Goal: Check status: Check status

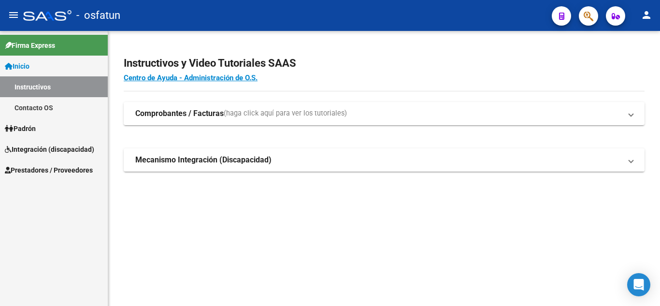
click at [44, 132] on link "Padrón" at bounding box center [54, 128] width 108 height 21
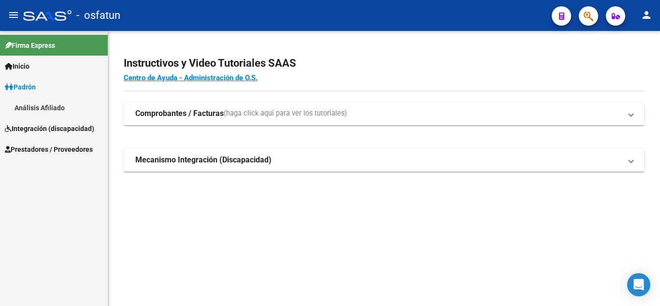
click at [39, 108] on link "Análisis Afiliado" at bounding box center [54, 107] width 108 height 21
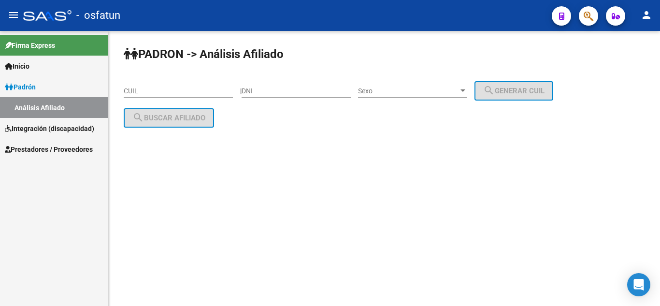
click at [311, 91] on input "DNI" at bounding box center [296, 91] width 109 height 8
paste input "57342401"
type input "57342401"
click at [453, 94] on span "Sexo" at bounding box center [408, 91] width 101 height 8
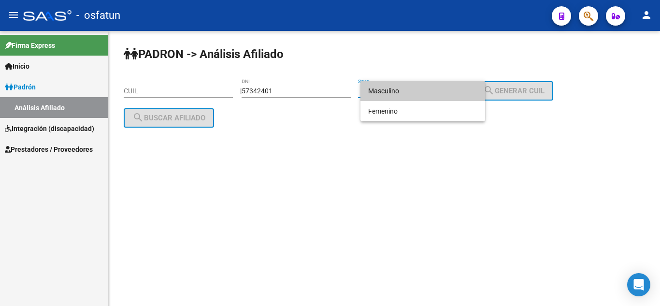
click at [388, 92] on span "Masculino" at bounding box center [422, 91] width 109 height 20
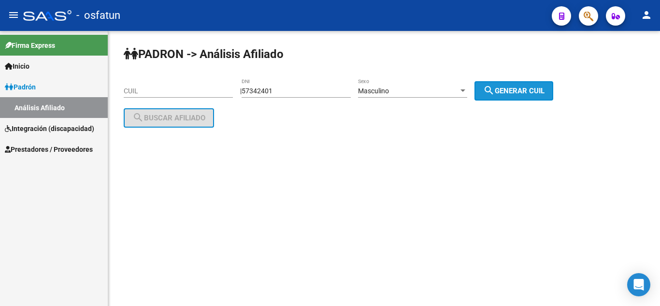
click at [513, 90] on span "search Generar CUIL" at bounding box center [513, 91] width 61 height 9
type input "20-57342401-9"
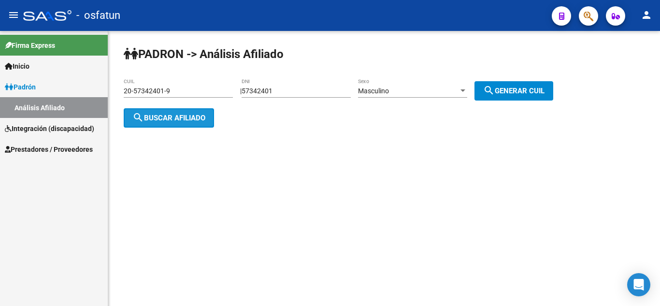
click at [173, 109] on button "search Buscar afiliado" at bounding box center [169, 117] width 90 height 19
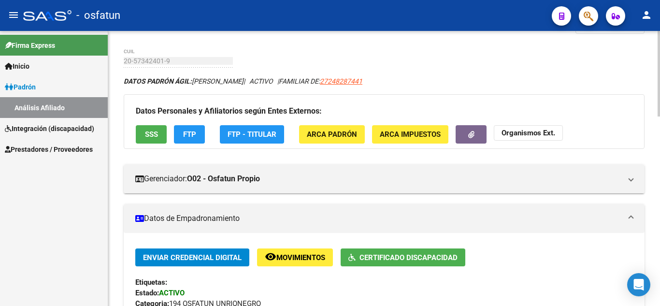
scroll to position [29, 0]
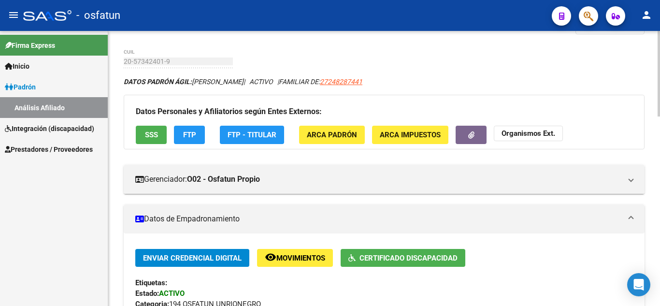
click at [151, 136] on span "SSS" at bounding box center [151, 135] width 13 height 9
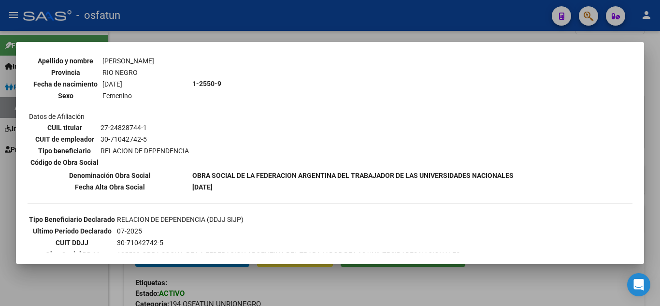
scroll to position [8, 0]
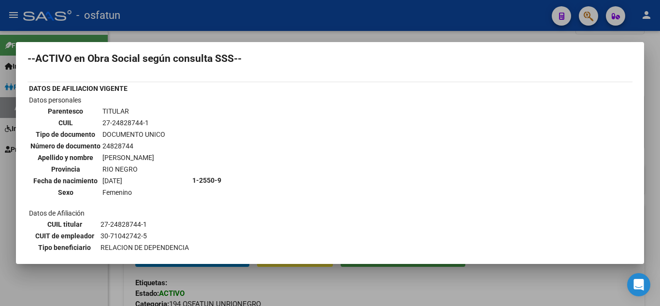
click at [367, 35] on div at bounding box center [330, 153] width 660 height 306
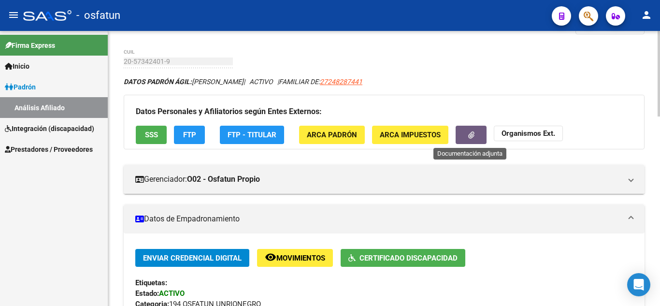
click at [465, 135] on button "button" at bounding box center [471, 135] width 31 height 18
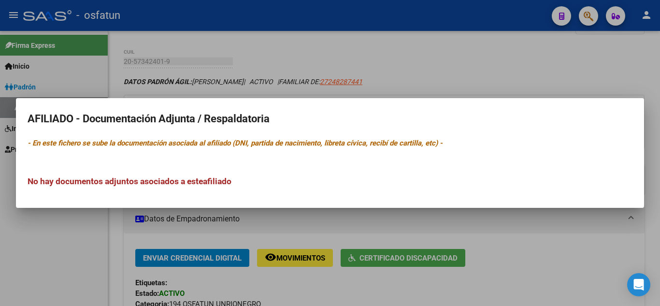
click at [408, 80] on div at bounding box center [330, 153] width 660 height 306
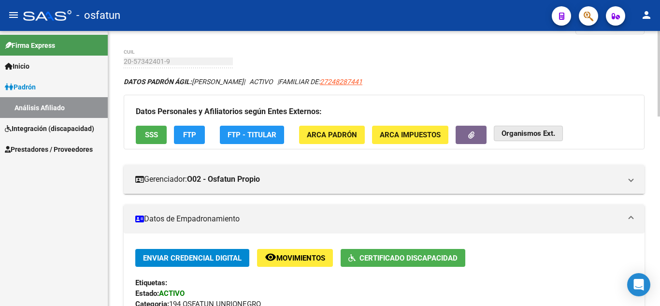
click at [530, 132] on strong "Organismos Ext." at bounding box center [529, 134] width 54 height 9
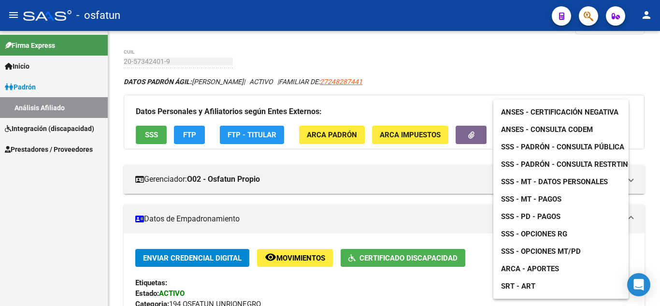
click at [567, 127] on span "ANSES - Consulta CODEM" at bounding box center [547, 129] width 92 height 9
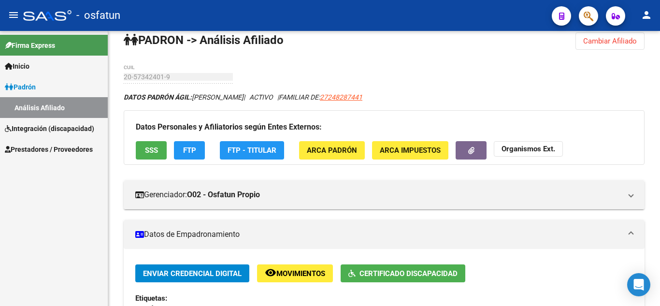
scroll to position [0, 0]
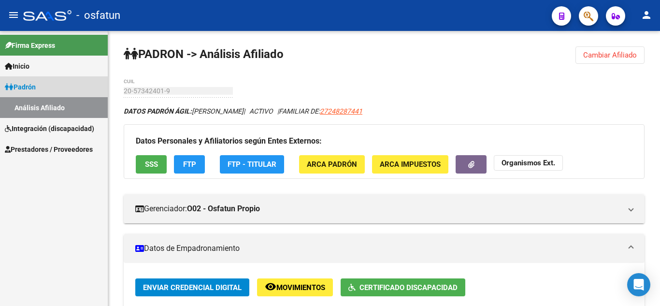
click at [22, 84] on span "Padrón" at bounding box center [20, 87] width 31 height 11
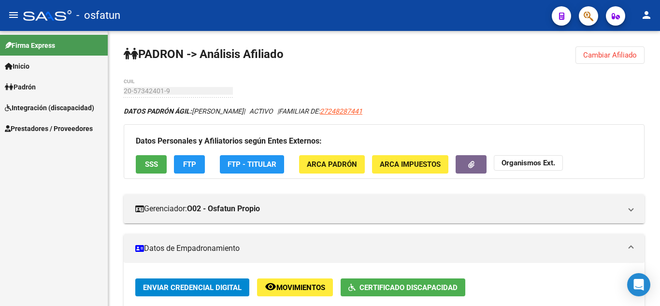
click at [42, 88] on link "Padrón" at bounding box center [54, 86] width 108 height 21
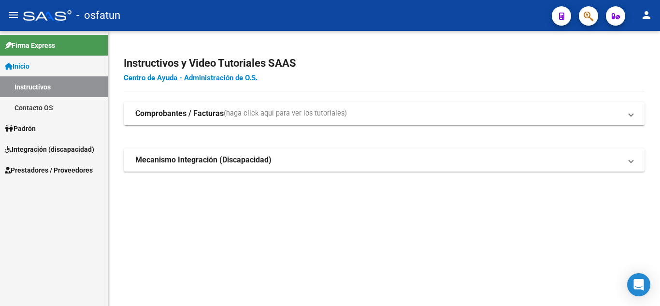
click at [29, 130] on span "Padrón" at bounding box center [20, 128] width 31 height 11
click at [39, 153] on link "Análisis Afiliado" at bounding box center [54, 149] width 108 height 21
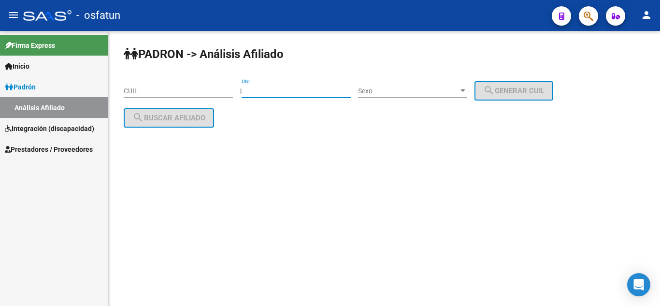
paste input "47621319"
type input "47621319"
click at [393, 91] on span "Sexo" at bounding box center [408, 91] width 101 height 8
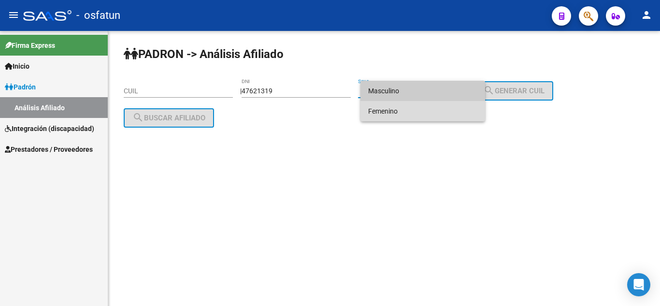
click at [381, 114] on span "Femenino" at bounding box center [422, 111] width 109 height 20
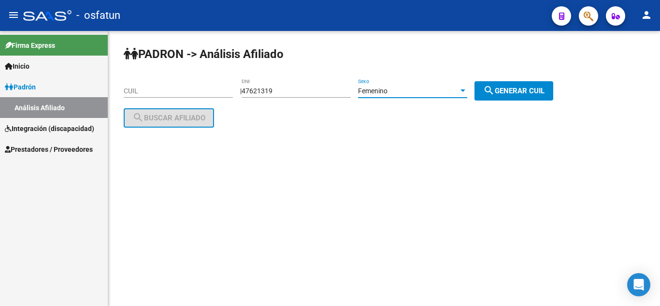
click at [388, 90] on span "Femenino" at bounding box center [372, 91] width 29 height 8
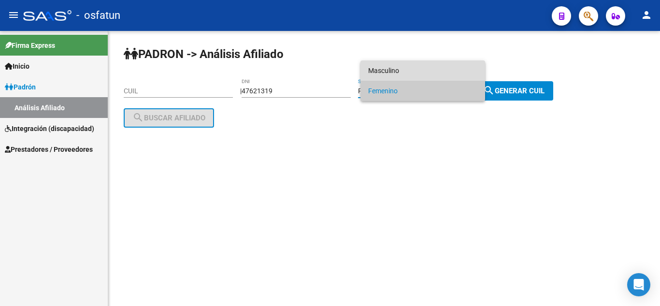
drag, startPoint x: 381, startPoint y: 72, endPoint x: 463, endPoint y: 88, distance: 83.2
click at [381, 72] on span "Masculino" at bounding box center [422, 70] width 109 height 20
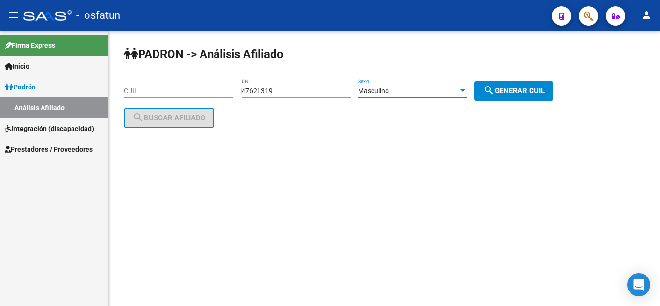
click at [511, 94] on span "search Generar CUIL" at bounding box center [513, 91] width 61 height 9
type input "20-47621319-4"
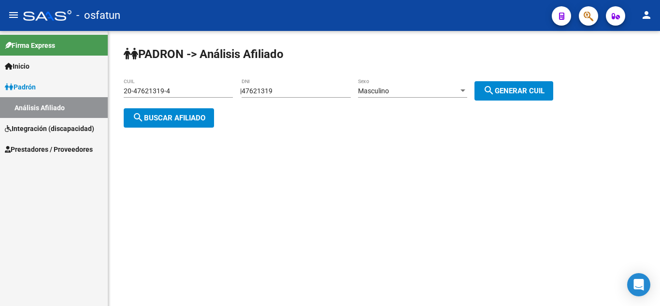
click at [170, 118] on span "search Buscar afiliado" at bounding box center [168, 118] width 73 height 9
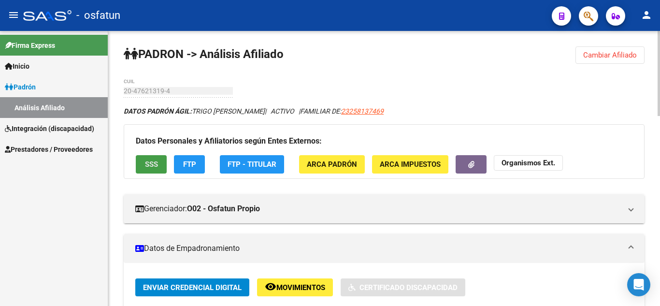
click at [146, 159] on button "SSS" at bounding box center [151, 164] width 31 height 18
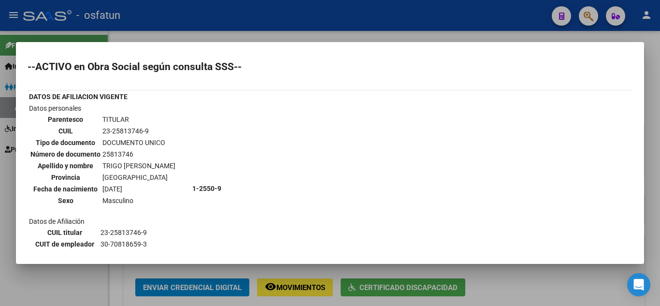
click at [310, 33] on div at bounding box center [330, 153] width 660 height 306
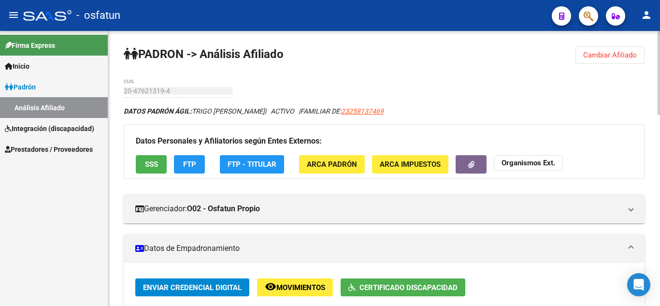
click at [515, 163] on strong "Organismos Ext." at bounding box center [529, 163] width 54 height 9
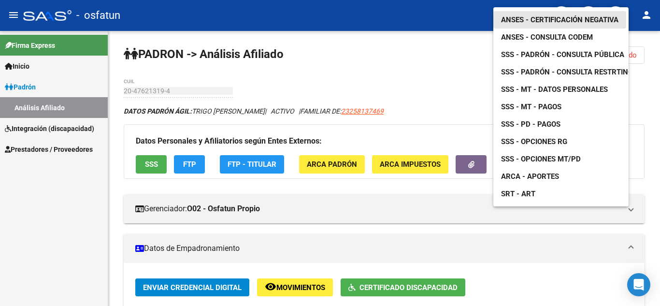
click at [526, 15] on span "ANSES - Certificación Negativa" at bounding box center [559, 19] width 117 height 9
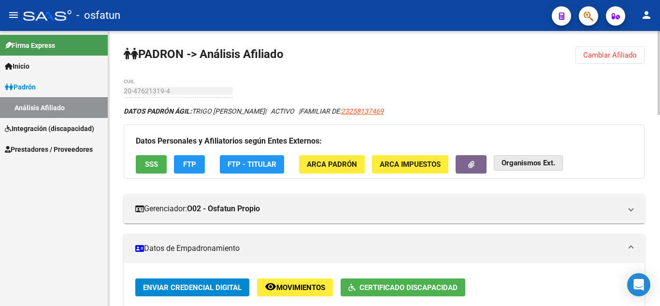
click at [521, 162] on strong "Organismos Ext." at bounding box center [529, 163] width 54 height 9
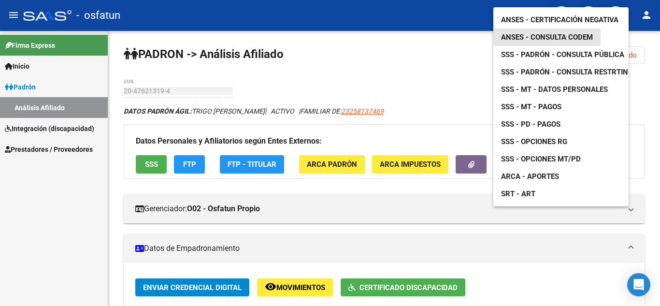
click at [561, 33] on span "ANSES - Consulta CODEM" at bounding box center [547, 37] width 92 height 9
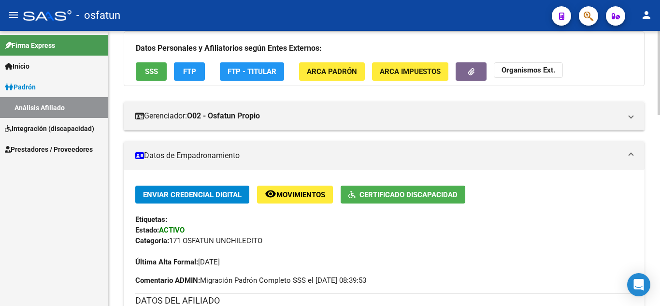
scroll to position [97, 0]
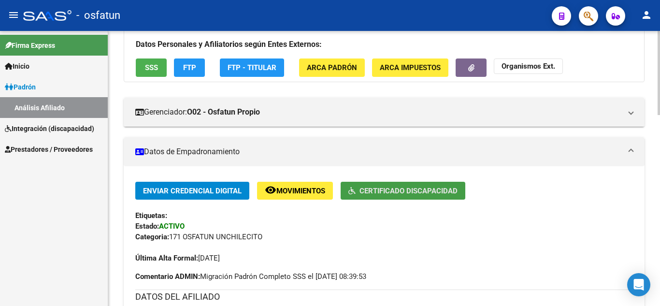
click at [411, 190] on span "Certificado Discapacidad" at bounding box center [409, 191] width 98 height 9
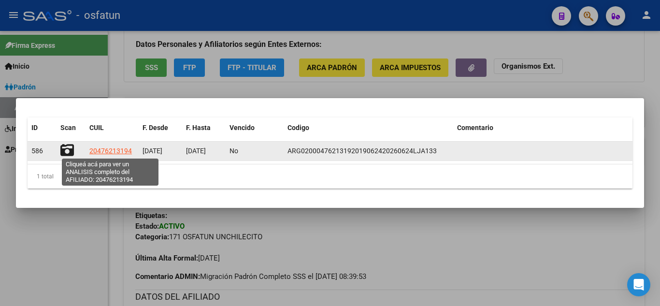
click at [100, 152] on span "20476213194" at bounding box center [110, 151] width 43 height 8
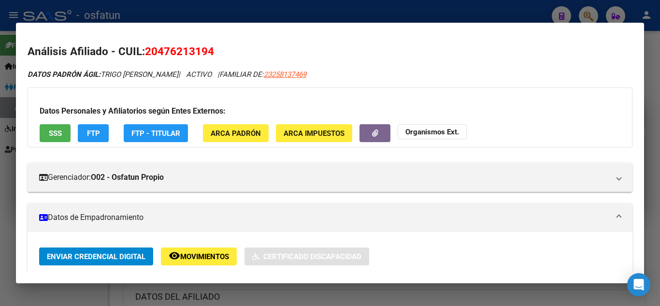
click at [444, 6] on div at bounding box center [330, 153] width 660 height 306
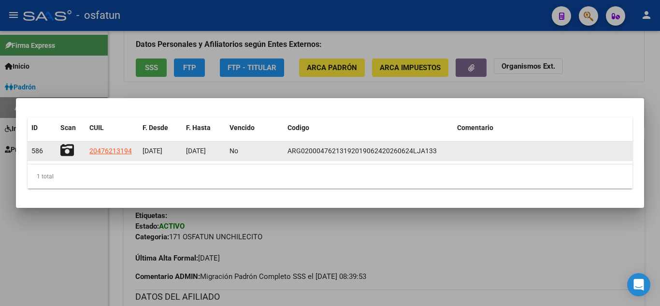
click at [58, 148] on datatable-body-cell at bounding box center [71, 151] width 29 height 19
click at [61, 146] on icon at bounding box center [67, 151] width 14 height 14
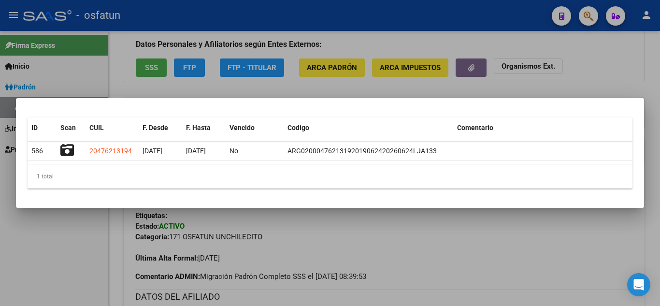
click at [595, 59] on div at bounding box center [330, 153] width 660 height 306
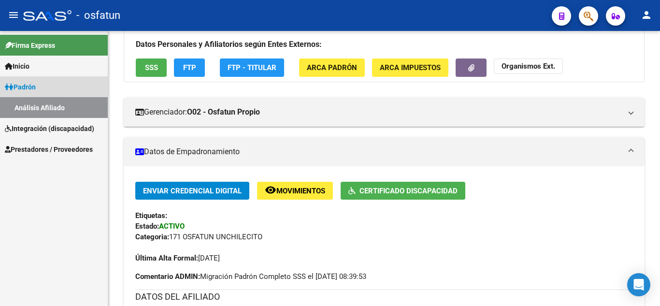
click at [34, 91] on span "Padrón" at bounding box center [20, 87] width 31 height 11
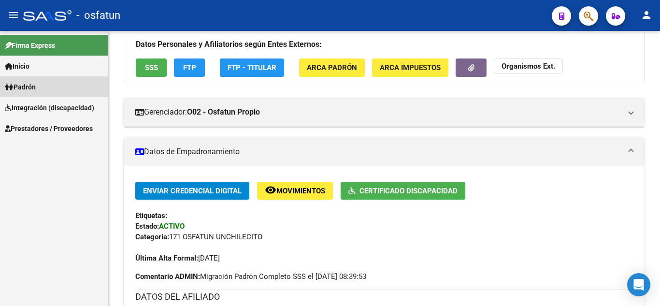
click at [32, 85] on span "Padrón" at bounding box center [20, 87] width 31 height 11
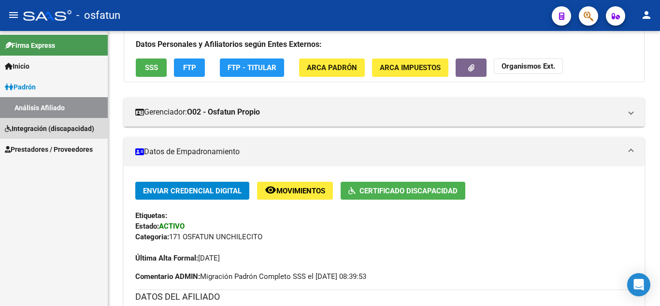
click at [39, 126] on span "Integración (discapacidad)" at bounding box center [49, 128] width 89 height 11
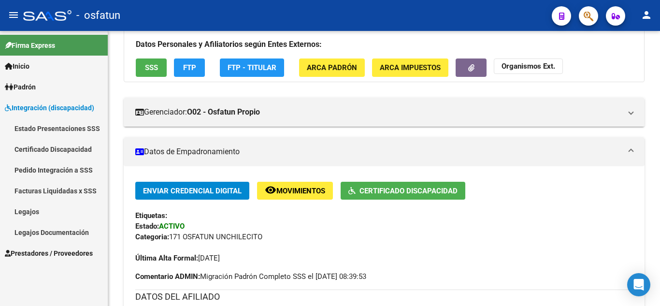
click at [32, 86] on span "Padrón" at bounding box center [20, 87] width 31 height 11
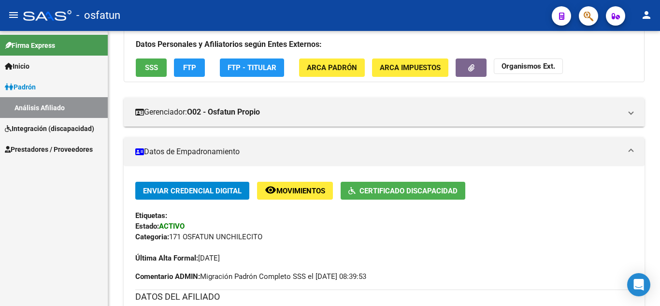
click at [38, 108] on link "Análisis Afiliado" at bounding box center [54, 107] width 108 height 21
click at [36, 125] on span "Integración (discapacidad)" at bounding box center [49, 128] width 89 height 11
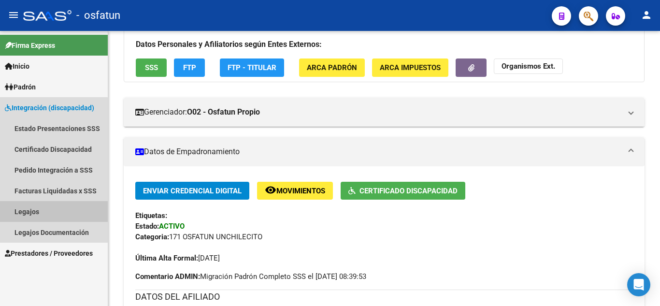
click at [22, 217] on link "Legajos" at bounding box center [54, 211] width 108 height 21
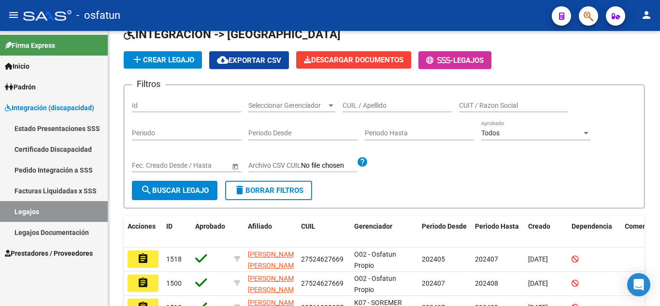
scroll to position [97, 0]
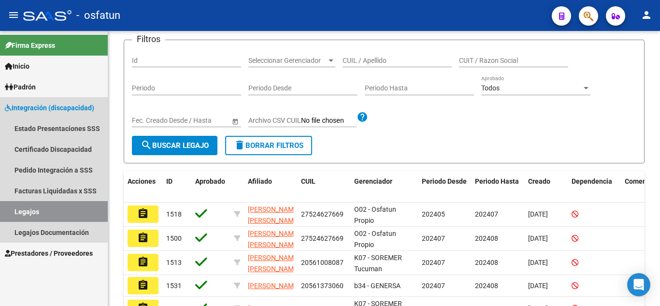
click at [31, 108] on span "Integración (discapacidad)" at bounding box center [49, 107] width 89 height 11
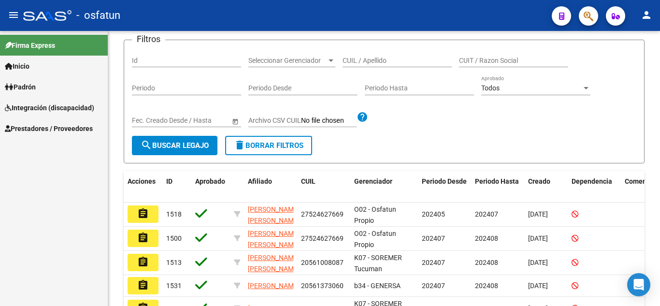
click at [31, 106] on span "Integración (discapacidad)" at bounding box center [49, 107] width 89 height 11
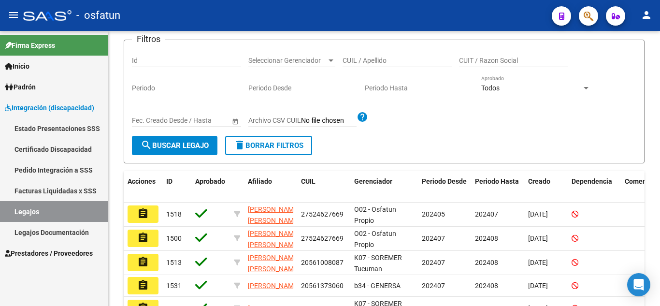
click at [21, 88] on span "Padrón" at bounding box center [20, 87] width 31 height 11
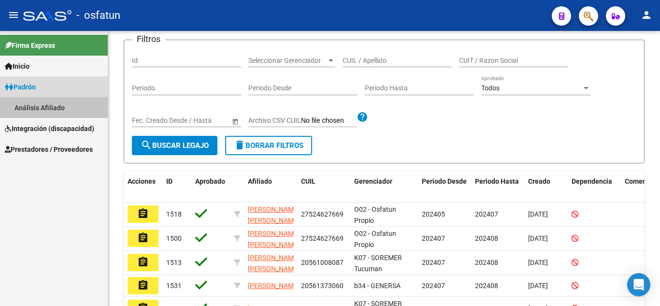
click at [28, 108] on link "Análisis Afiliado" at bounding box center [54, 107] width 108 height 21
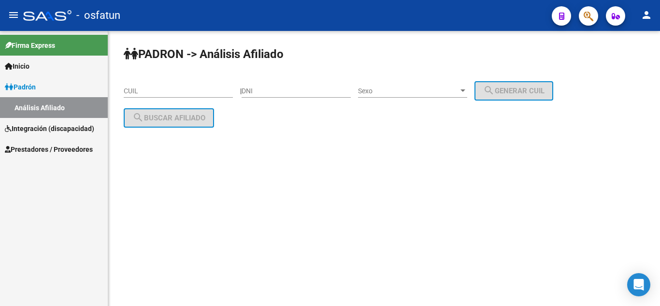
drag, startPoint x: 274, startPoint y: 99, endPoint x: 278, endPoint y: 91, distance: 8.5
click at [275, 97] on div "DNI" at bounding box center [296, 92] width 109 height 28
click at [278, 90] on input "DNI" at bounding box center [296, 91] width 109 height 8
paste input "57342401"
type input "57342401"
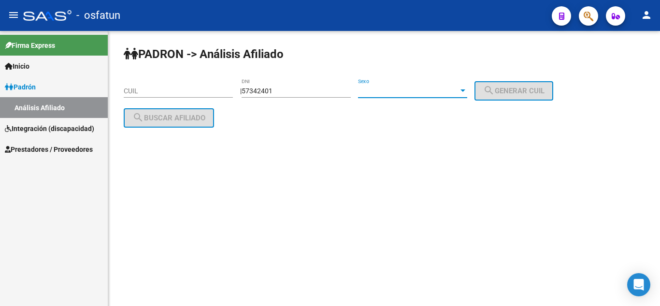
click at [452, 91] on span "Sexo" at bounding box center [408, 91] width 101 height 8
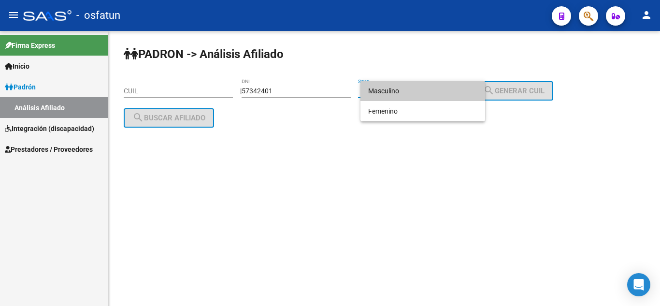
click at [394, 89] on span "Masculino" at bounding box center [422, 91] width 109 height 20
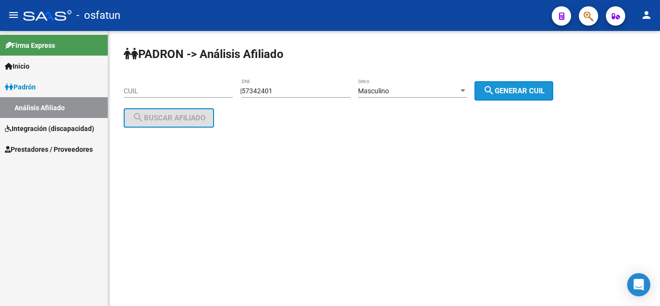
click at [530, 88] on span "search Generar CUIL" at bounding box center [513, 91] width 61 height 9
type input "20-57342401-9"
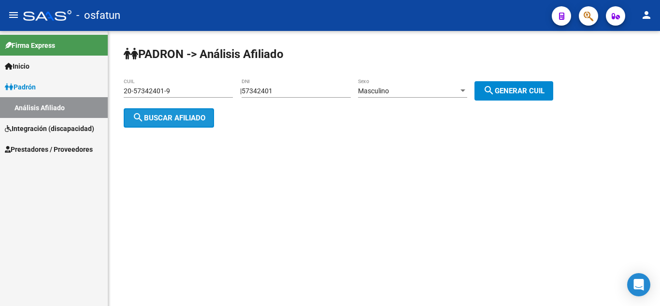
click at [146, 117] on span "search Buscar afiliado" at bounding box center [168, 118] width 73 height 9
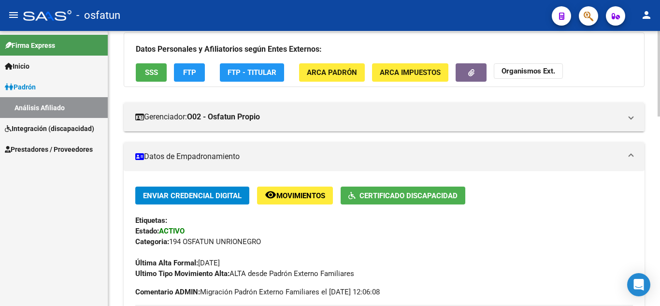
scroll to position [97, 0]
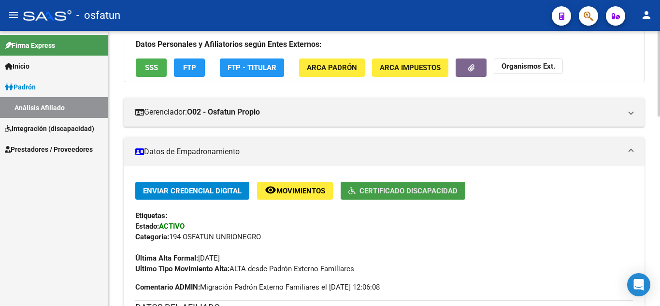
click at [379, 190] on span "Certificado Discapacidad" at bounding box center [409, 191] width 98 height 9
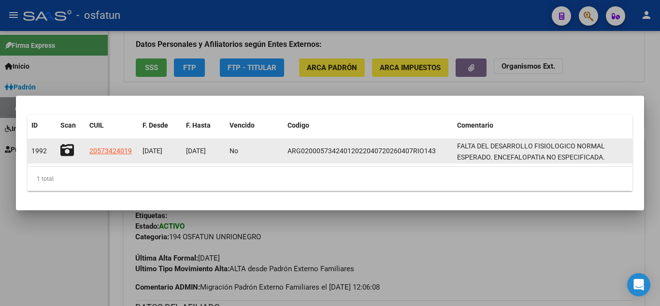
click at [71, 148] on icon at bounding box center [67, 151] width 14 height 14
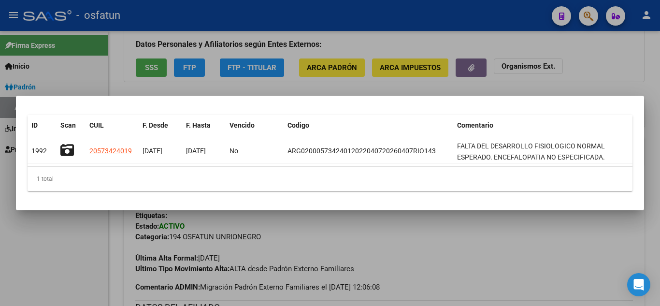
click at [381, 90] on div at bounding box center [330, 153] width 660 height 306
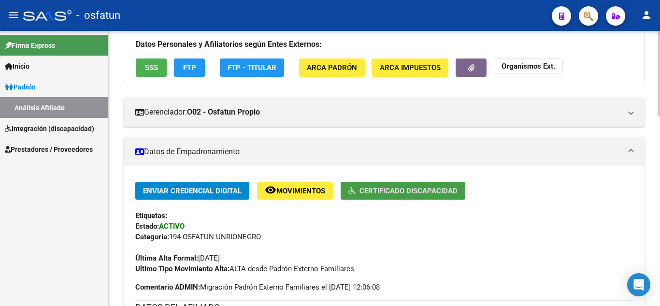
click at [403, 193] on span "Certificado Discapacidad" at bounding box center [409, 191] width 98 height 9
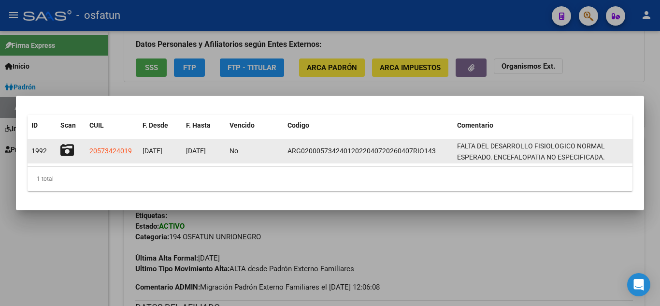
click at [63, 150] on icon at bounding box center [67, 151] width 14 height 14
click at [62, 148] on icon at bounding box center [67, 151] width 14 height 14
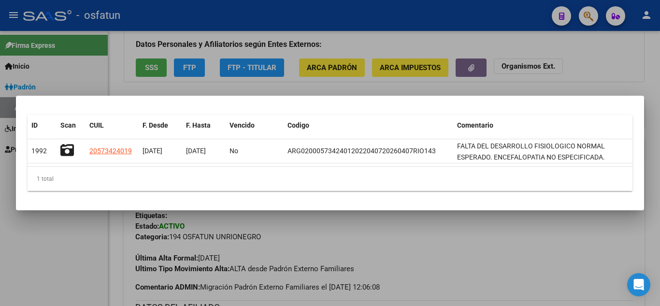
click at [546, 93] on div at bounding box center [330, 153] width 660 height 306
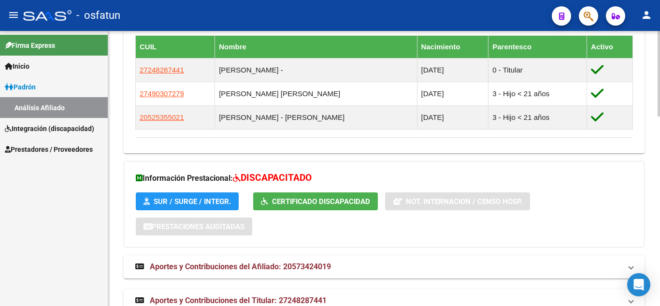
scroll to position [610, 0]
